Goal: Task Accomplishment & Management: Complete application form

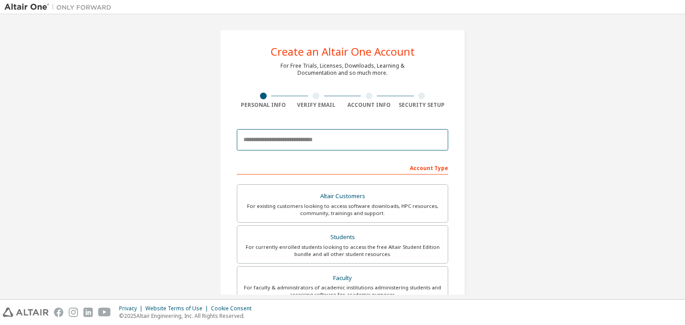
click at [330, 136] on input "email" at bounding box center [342, 139] width 211 height 21
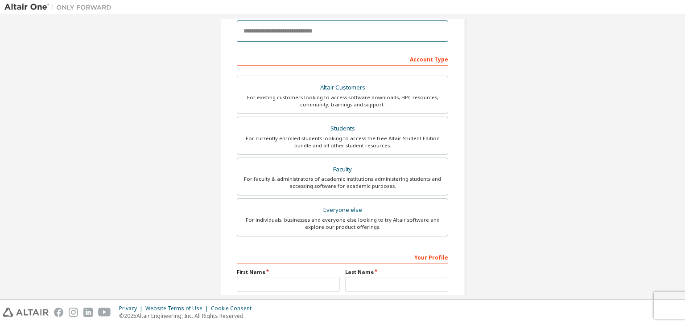
scroll to position [109, 0]
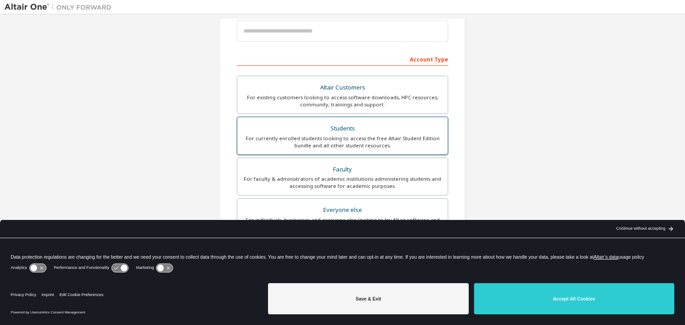
click at [341, 128] on div "Students" at bounding box center [343, 129] width 200 height 12
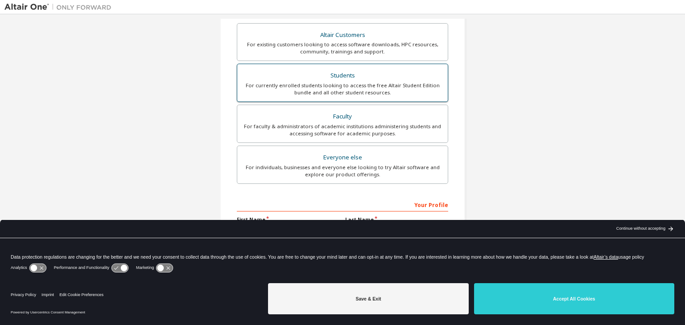
scroll to position [217, 0]
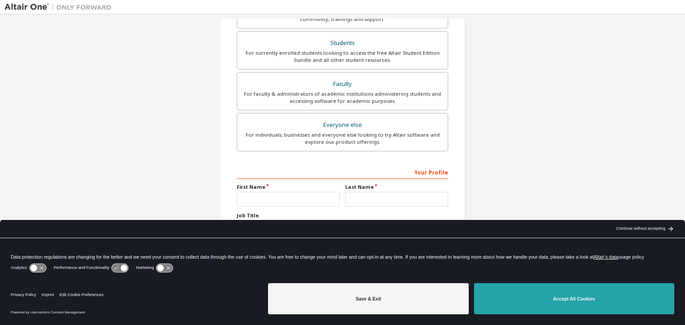
click at [535, 292] on button "Accept All Cookies" at bounding box center [574, 299] width 200 height 31
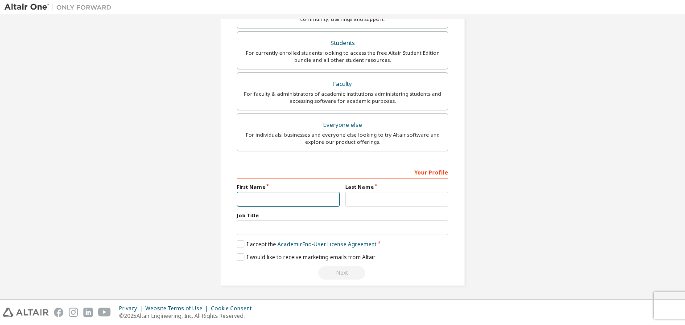
click at [293, 200] on input "text" at bounding box center [288, 199] width 103 height 15
click at [463, 177] on div "Create an Altair One Account For Free Trials, Licenses, Downloads, Learning & D…" at bounding box center [342, 49] width 267 height 495
click at [311, 195] on input "text" at bounding box center [288, 199] width 103 height 15
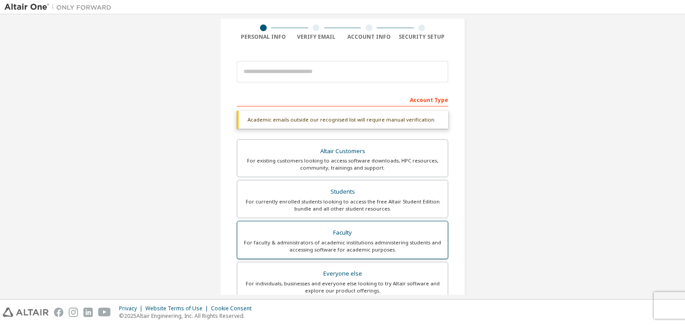
scroll to position [66, 0]
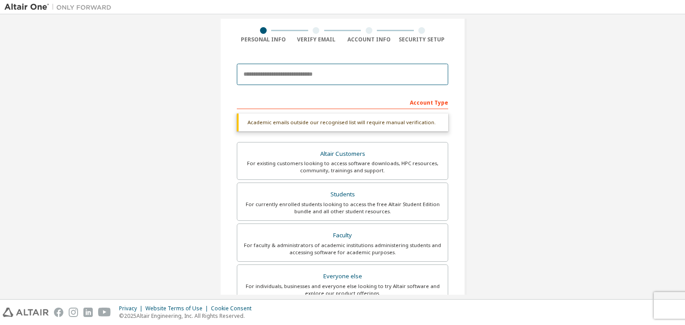
click at [353, 81] on input "email" at bounding box center [342, 74] width 211 height 21
click at [344, 68] on input "email" at bounding box center [342, 74] width 211 height 21
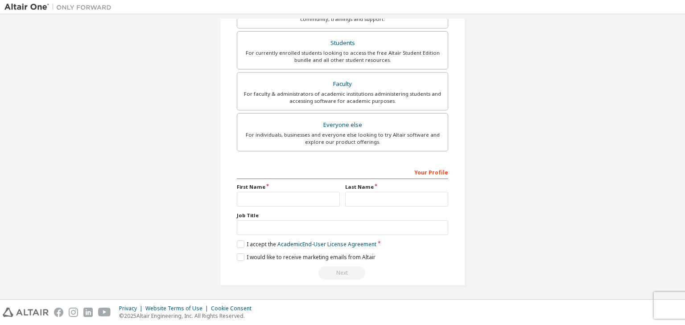
type input "**********"
click at [300, 192] on input "text" at bounding box center [288, 199] width 103 height 15
type input "********"
type input "***"
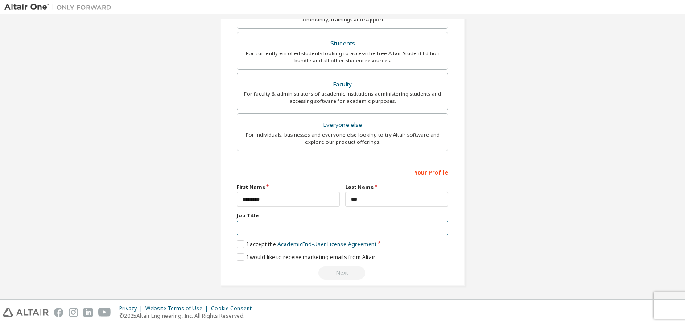
click at [252, 223] on input "text" at bounding box center [342, 228] width 211 height 15
type input "*******"
click at [242, 246] on label "I accept the Academic End-User License Agreement" at bounding box center [307, 245] width 140 height 8
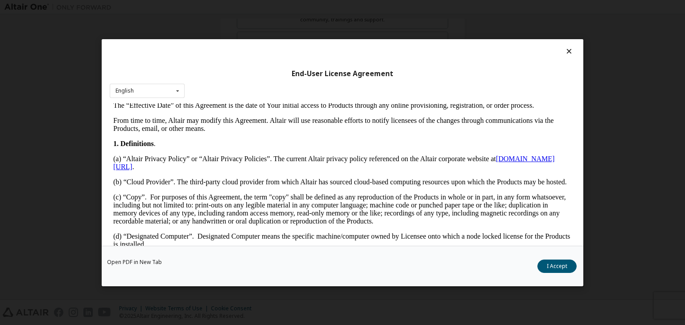
scroll to position [155, 0]
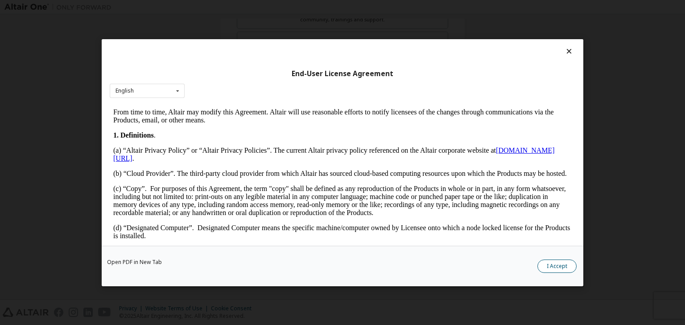
click at [549, 269] on button "I Accept" at bounding box center [556, 266] width 39 height 13
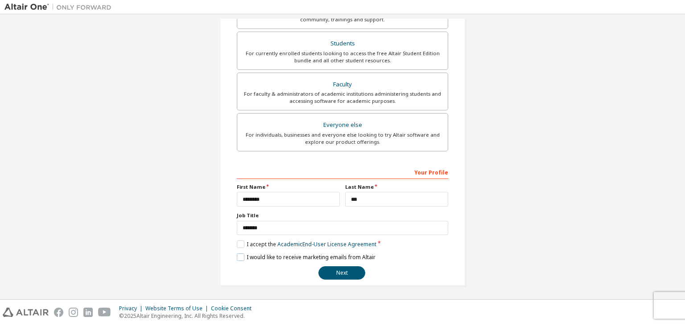
click at [275, 254] on label "I would like to receive marketing emails from Altair" at bounding box center [306, 258] width 139 height 8
click at [295, 255] on label "I would like to receive marketing emails from Altair" at bounding box center [306, 258] width 139 height 8
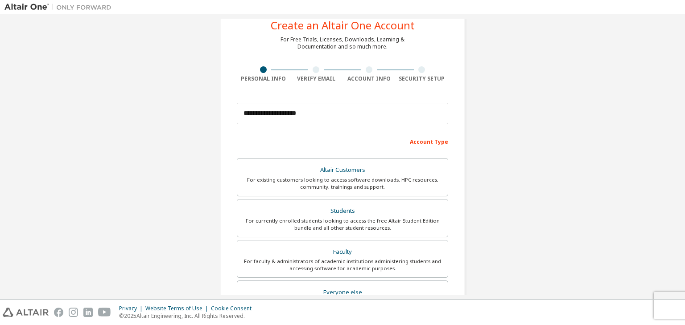
scroll to position [0, 0]
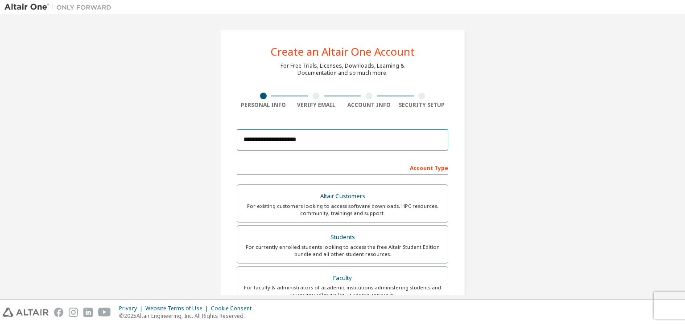
click at [349, 145] on input "**********" at bounding box center [342, 139] width 211 height 21
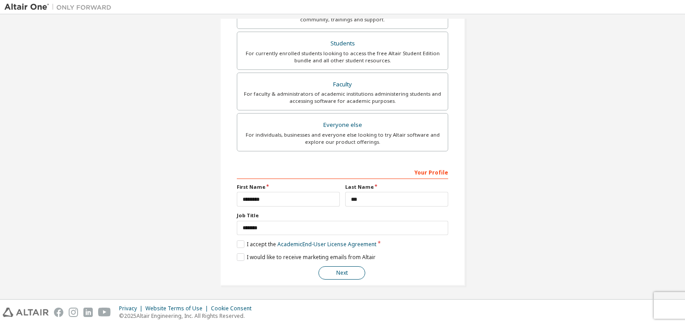
click at [345, 276] on button "Next" at bounding box center [341, 273] width 47 height 13
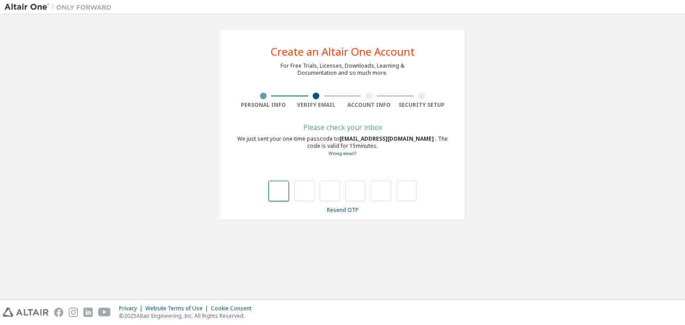
type input "*"
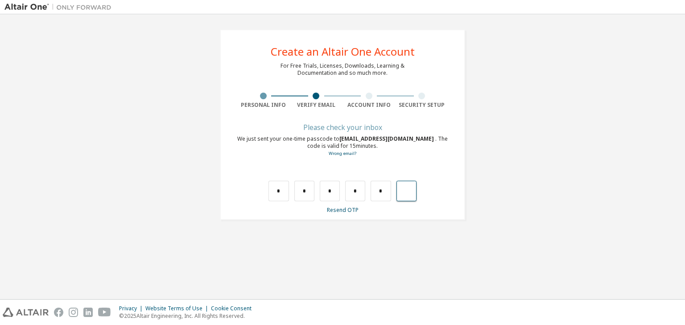
type input "*"
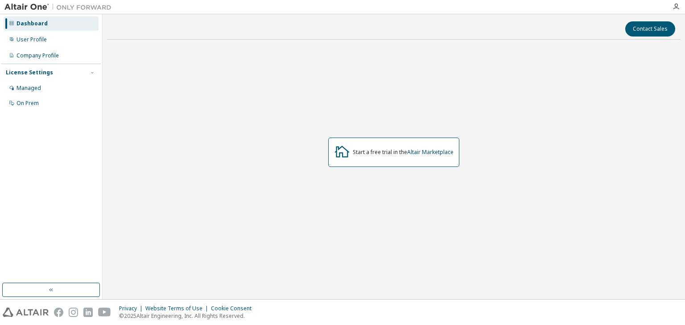
click at [366, 155] on div "Start a free trial in the Altair Marketplace" at bounding box center [403, 152] width 101 height 7
click at [69, 289] on button "button" at bounding box center [51, 290] width 98 height 14
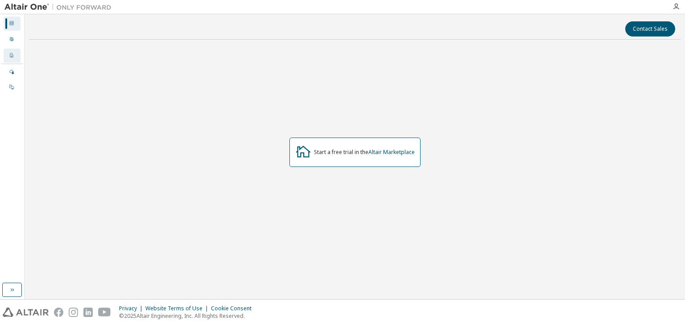
click at [10, 58] on div at bounding box center [11, 55] width 5 height 7
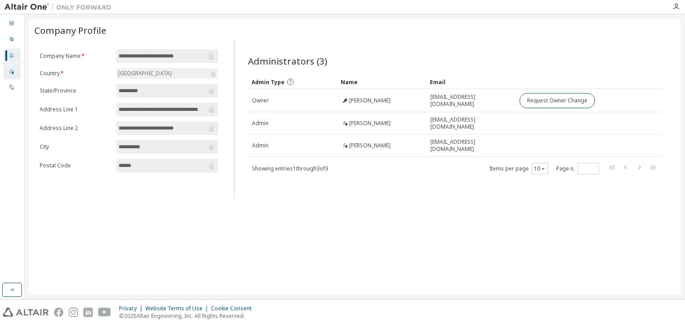
click at [12, 72] on icon at bounding box center [11, 72] width 4 height 4
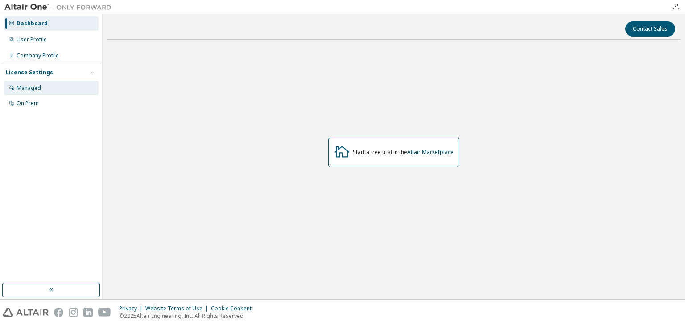
click at [54, 85] on div "Managed" at bounding box center [51, 88] width 95 height 14
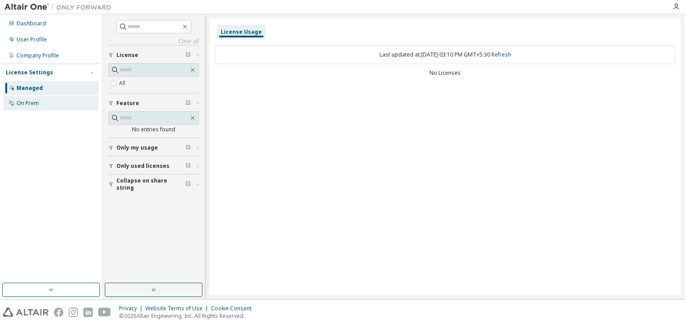
click at [48, 103] on div "On Prem" at bounding box center [51, 103] width 95 height 14
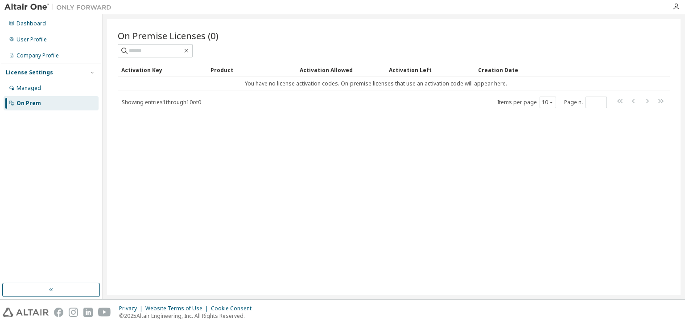
click at [58, 97] on div "On Prem" at bounding box center [51, 103] width 95 height 14
click at [71, 40] on div "User Profile" at bounding box center [51, 40] width 95 height 14
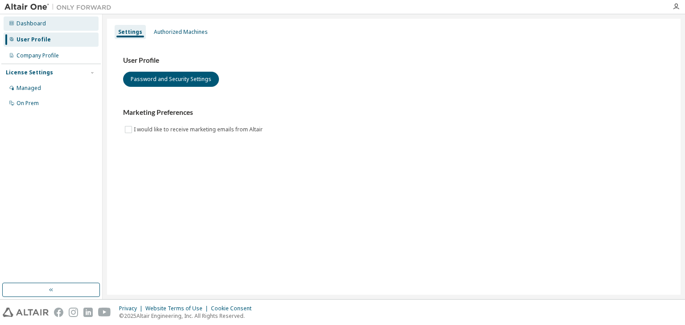
click at [61, 24] on div "Dashboard" at bounding box center [51, 23] width 95 height 14
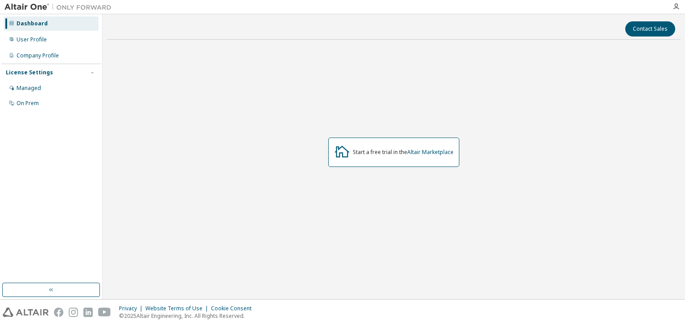
click at [393, 167] on div "Start a free trial in the Altair Marketplace" at bounding box center [393, 153] width 573 height 212
